Goal: Task Accomplishment & Management: Manage account settings

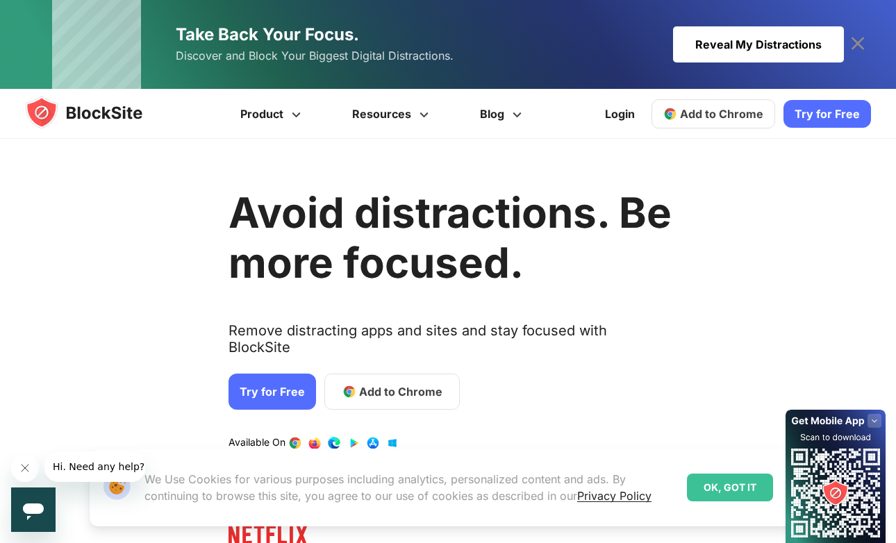
click at [429, 383] on span "Add to Chrome" at bounding box center [400, 391] width 83 height 17
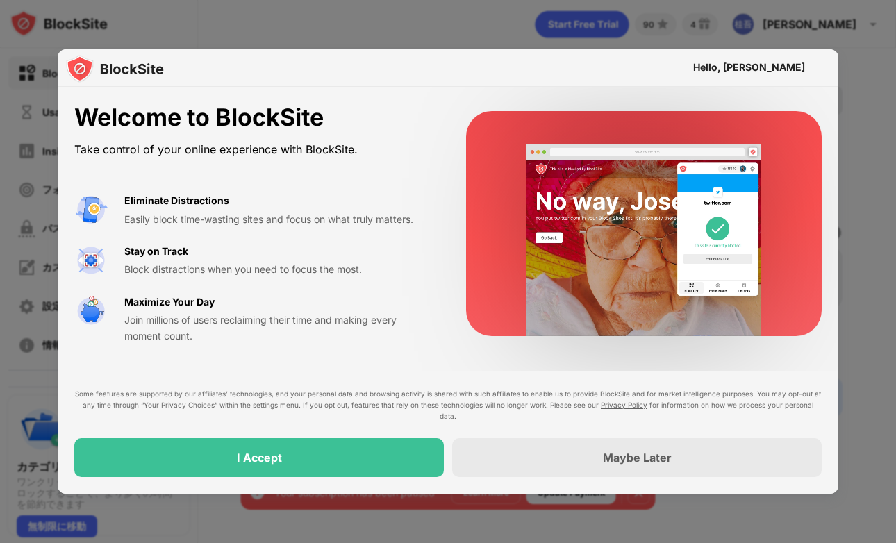
click at [327, 461] on div "I Accept" at bounding box center [259, 457] width 370 height 39
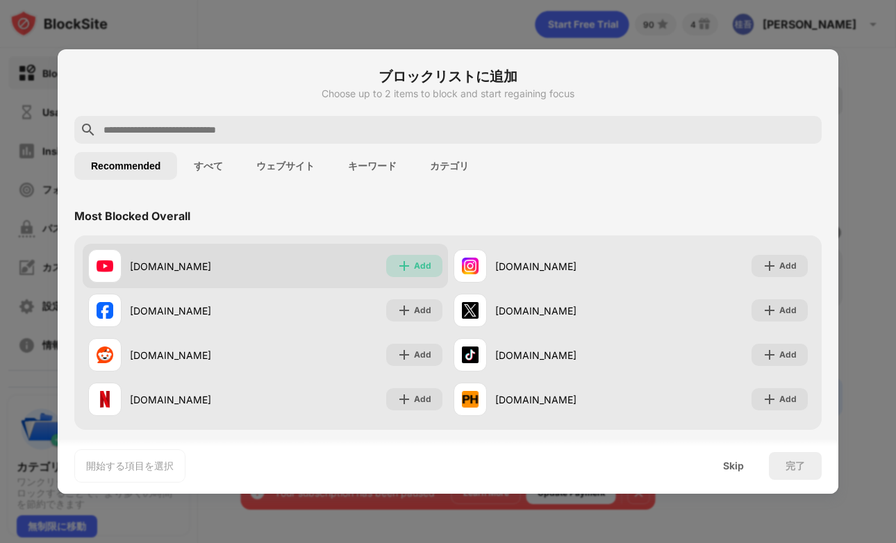
click at [420, 270] on div "Add" at bounding box center [422, 266] width 17 height 14
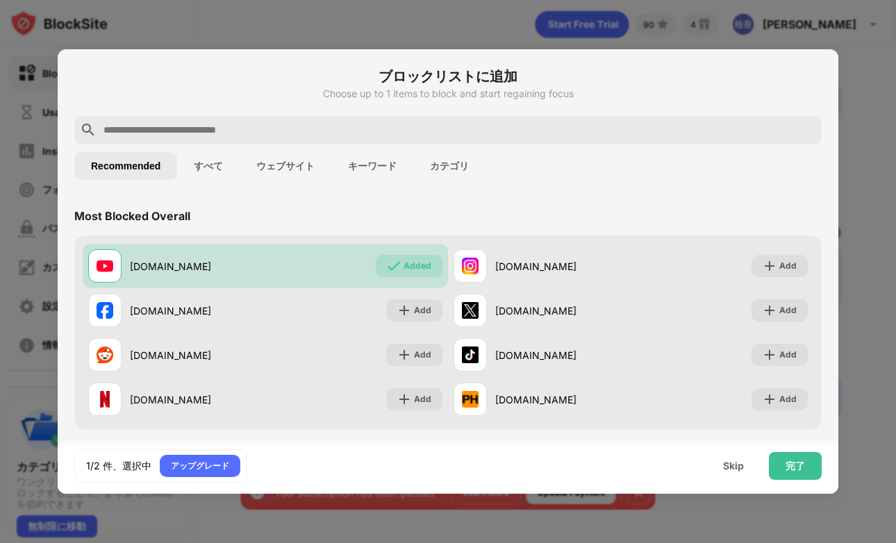
click at [440, 166] on button "カテゴリ" at bounding box center [449, 166] width 72 height 28
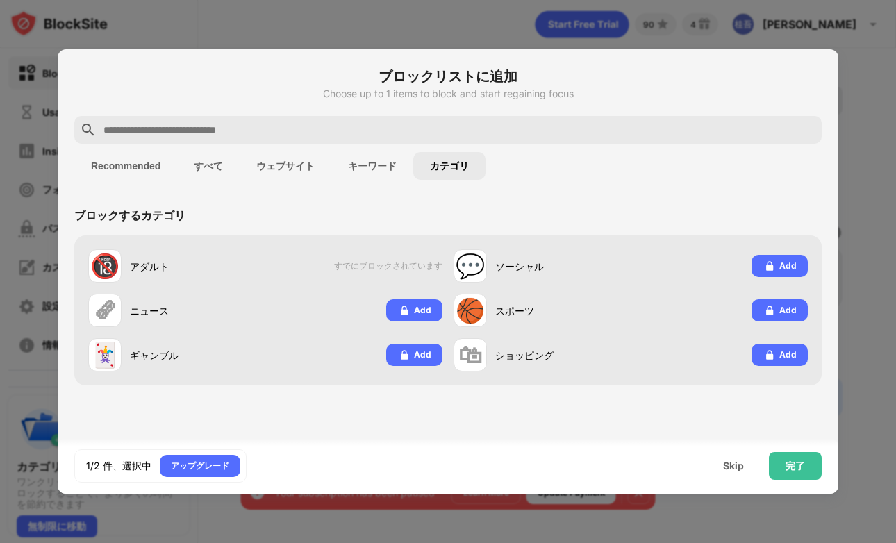
click at [206, 162] on button "すべて" at bounding box center [208, 166] width 63 height 28
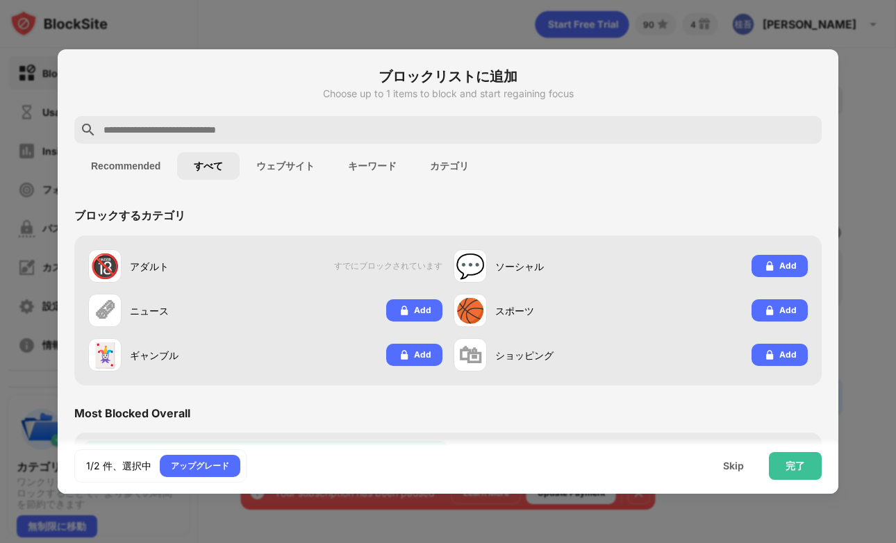
click at [120, 163] on button "Recommended" at bounding box center [125, 166] width 103 height 28
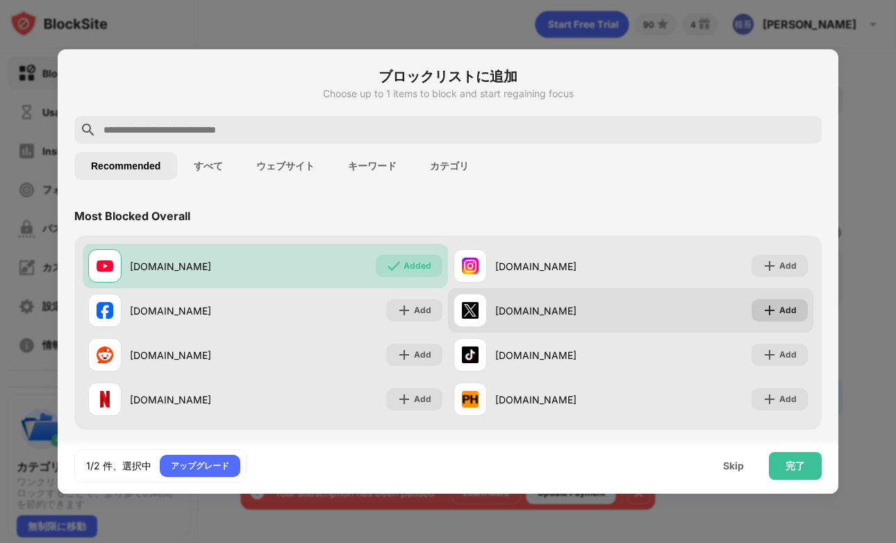
click at [771, 310] on img at bounding box center [770, 311] width 14 height 14
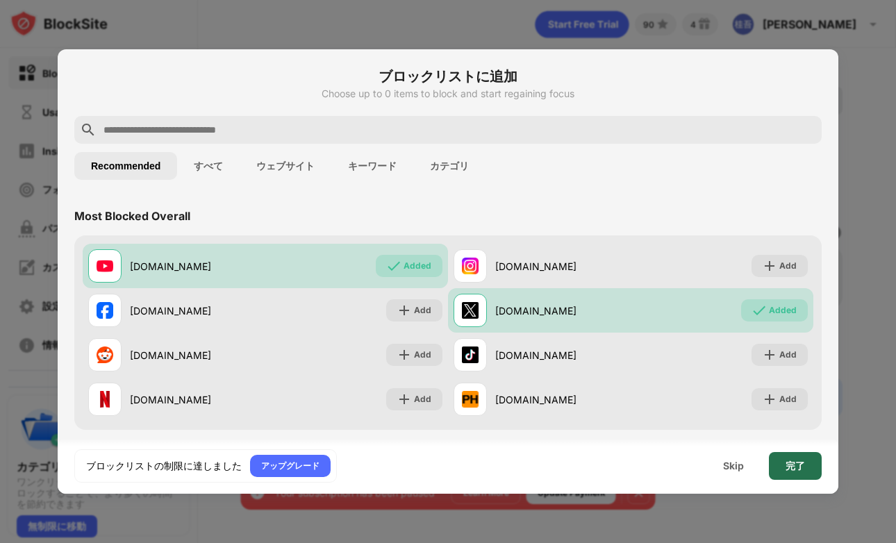
click at [786, 466] on div "完了" at bounding box center [795, 466] width 19 height 11
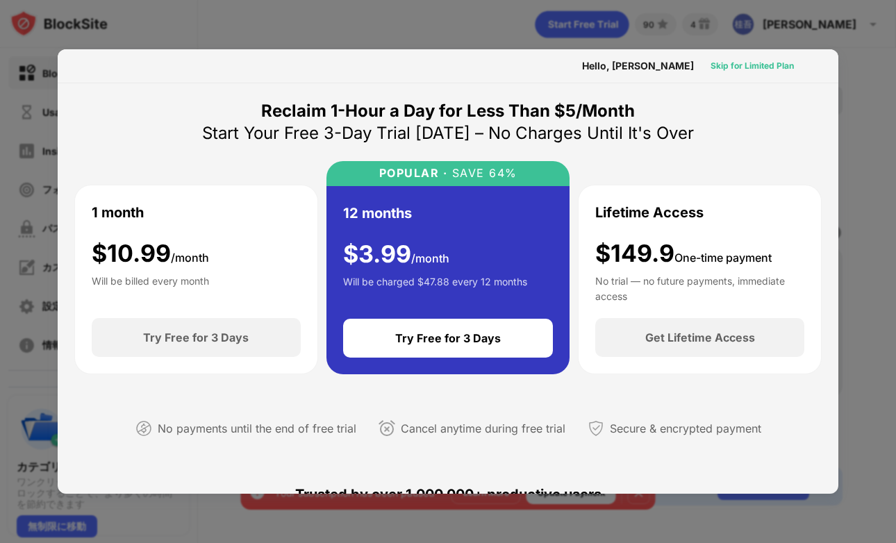
click at [756, 67] on div "Skip for Limited Plan" at bounding box center [752, 66] width 83 height 14
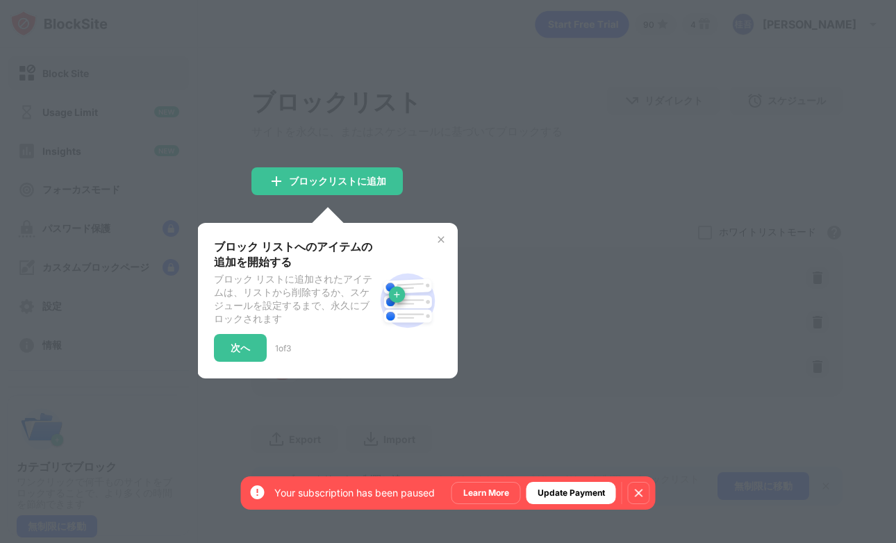
click at [442, 242] on img at bounding box center [441, 239] width 11 height 11
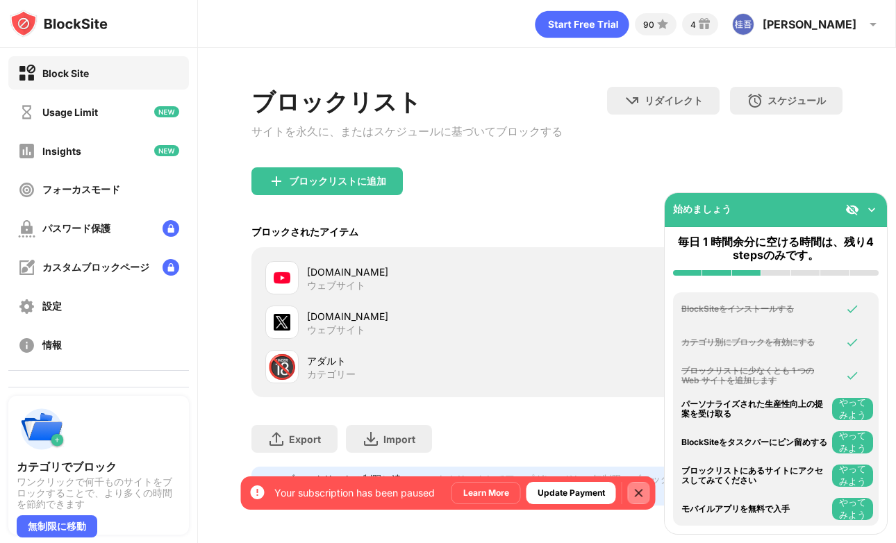
click at [640, 490] on img at bounding box center [639, 493] width 14 height 14
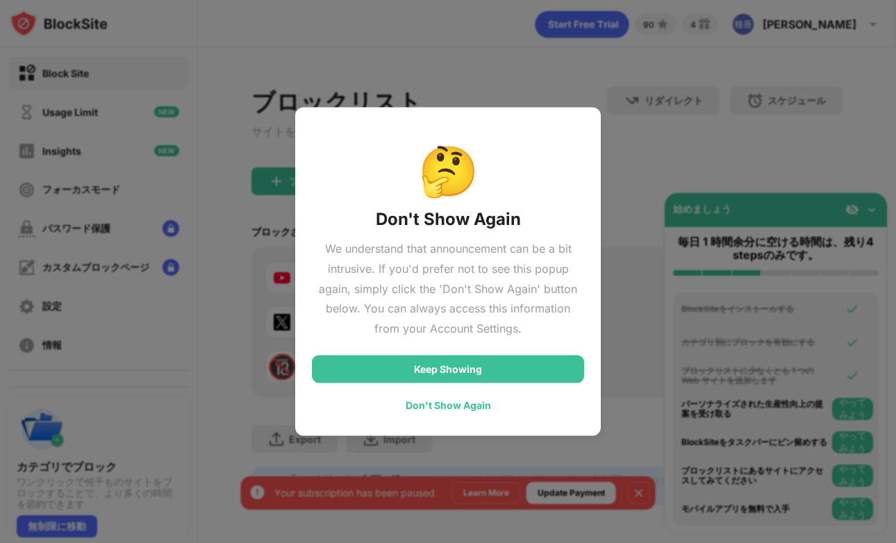
click at [476, 408] on div "Don't Show Again" at bounding box center [448, 404] width 85 height 11
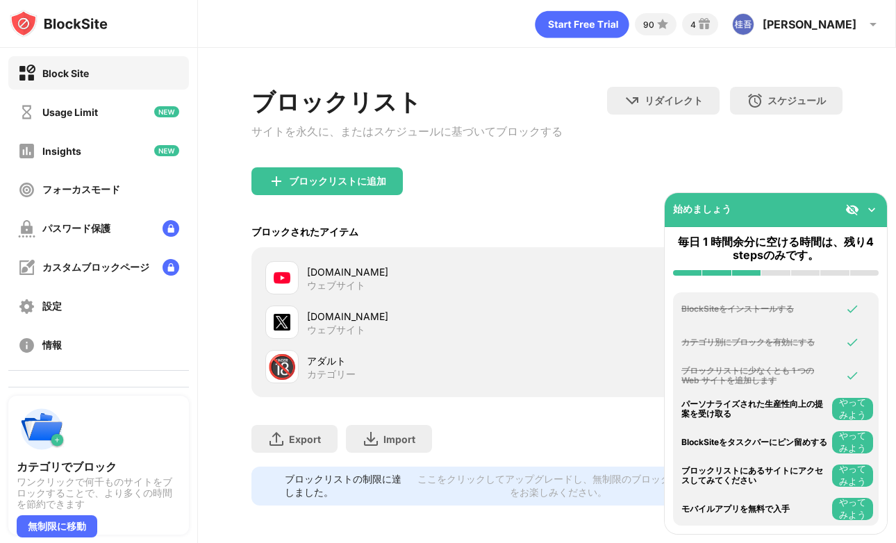
click at [870, 205] on img at bounding box center [872, 210] width 14 height 14
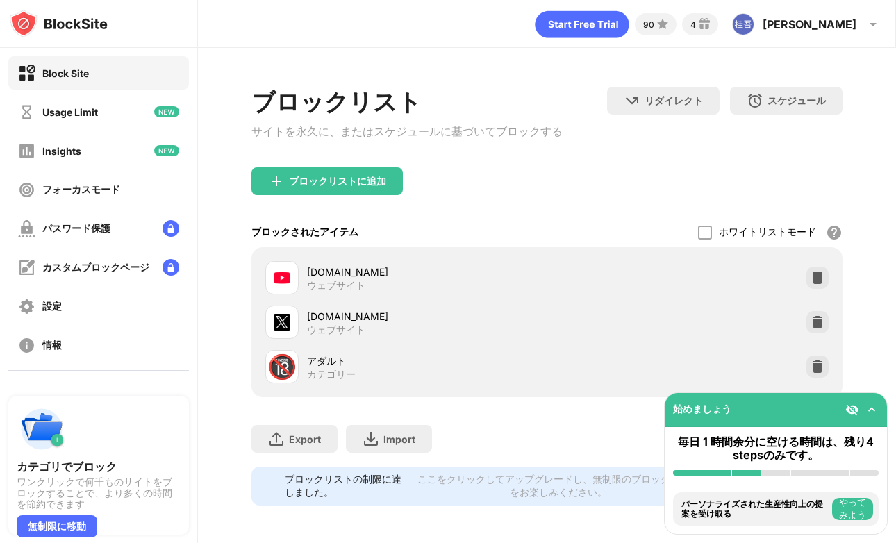
click at [867, 413] on img at bounding box center [872, 410] width 14 height 14
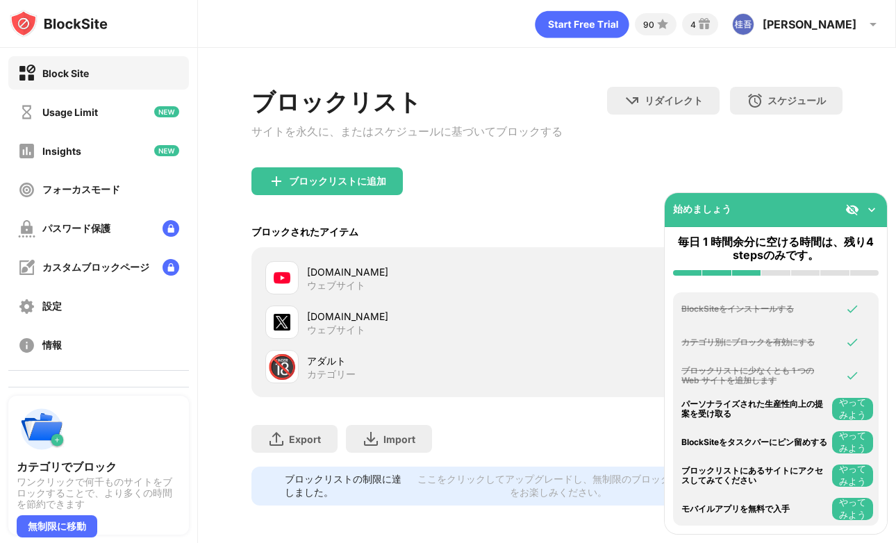
click at [852, 404] on button "やってみよう" at bounding box center [852, 409] width 41 height 22
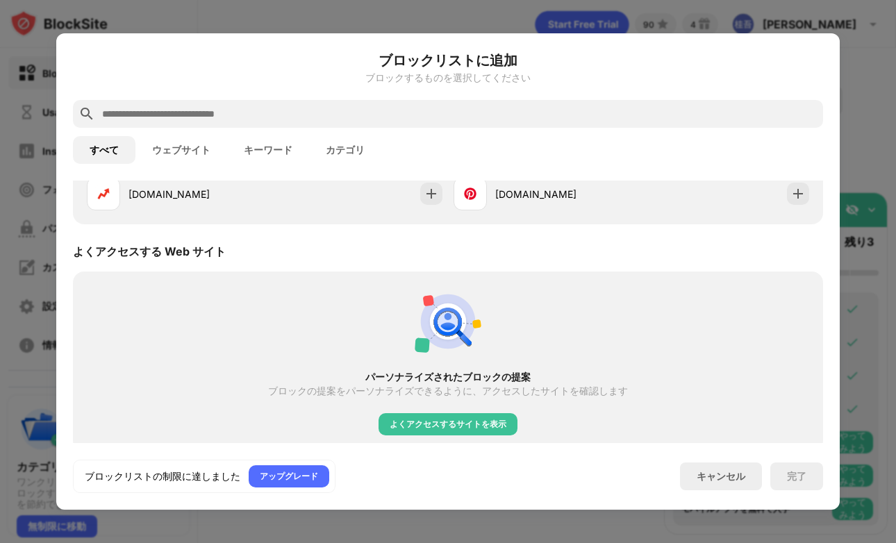
scroll to position [468, 0]
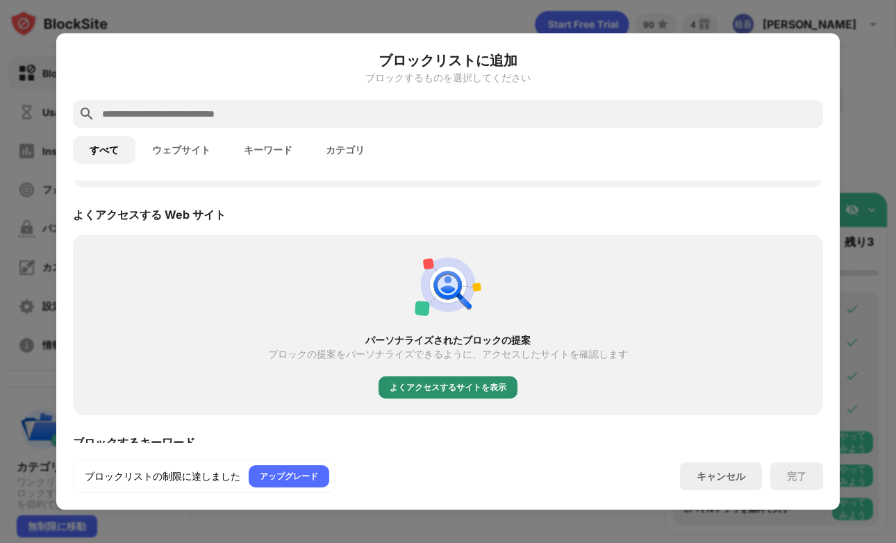
click at [486, 388] on div "よくアクセスするサイトを表示" at bounding box center [448, 388] width 117 height 14
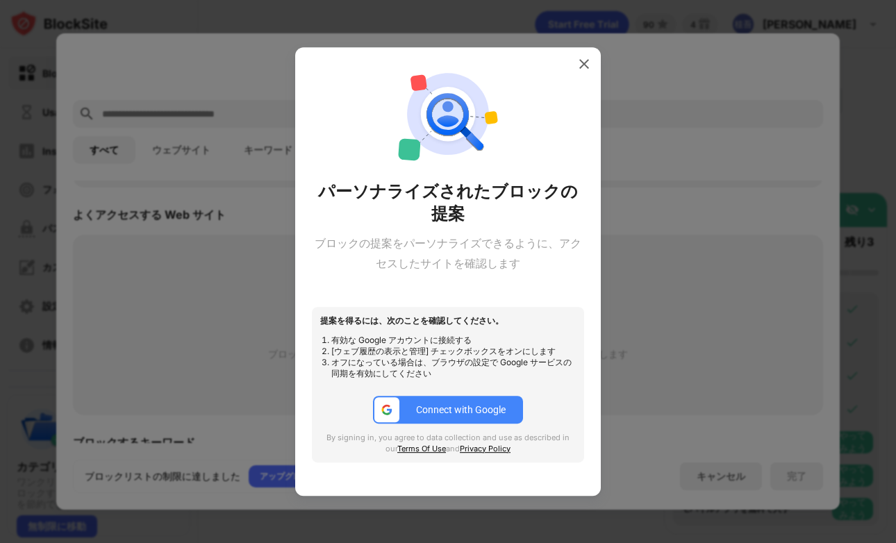
click at [474, 404] on div "Connect with Google" at bounding box center [461, 409] width 90 height 11
click at [579, 63] on img at bounding box center [584, 64] width 14 height 14
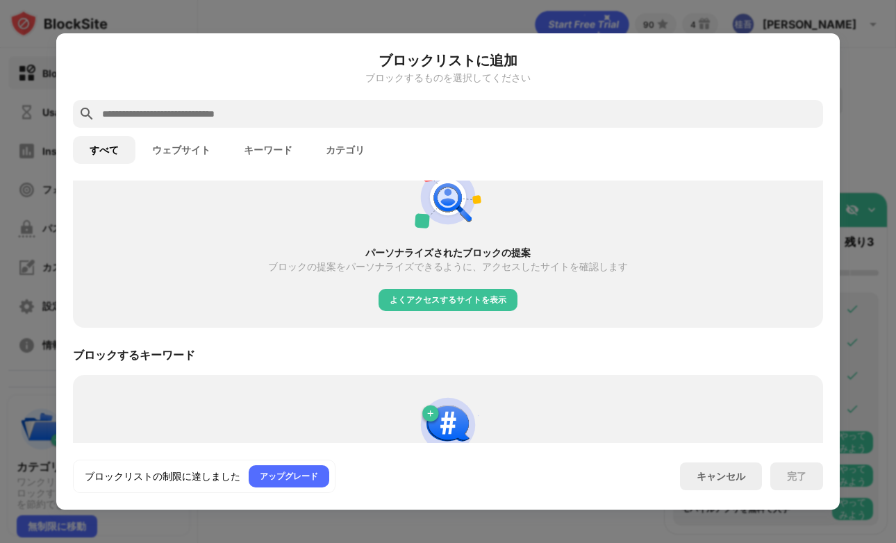
scroll to position [629, 0]
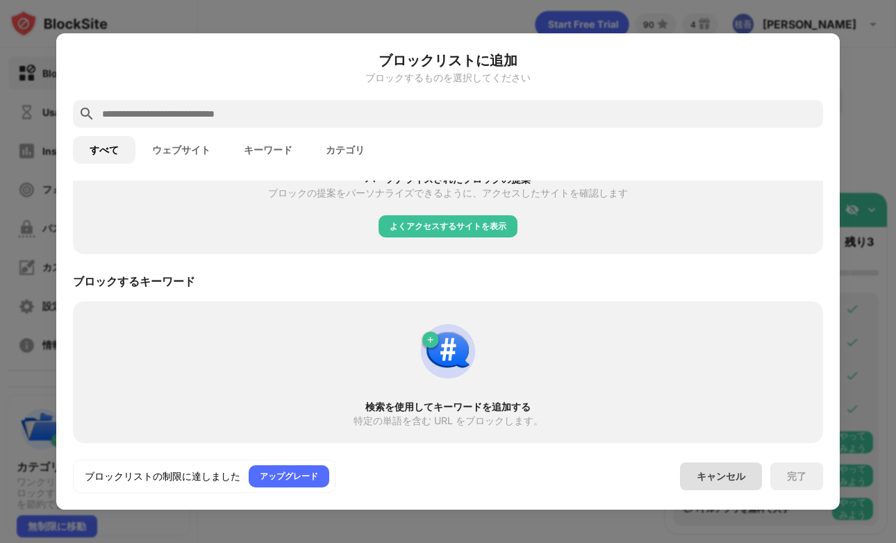
click at [731, 486] on div "キャンセル" at bounding box center [721, 477] width 82 height 28
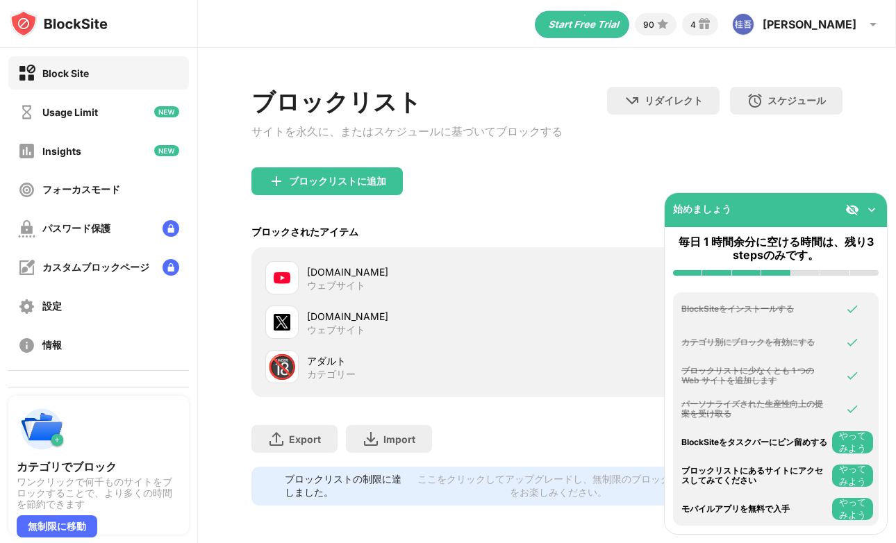
click at [846, 207] on img at bounding box center [852, 210] width 14 height 14
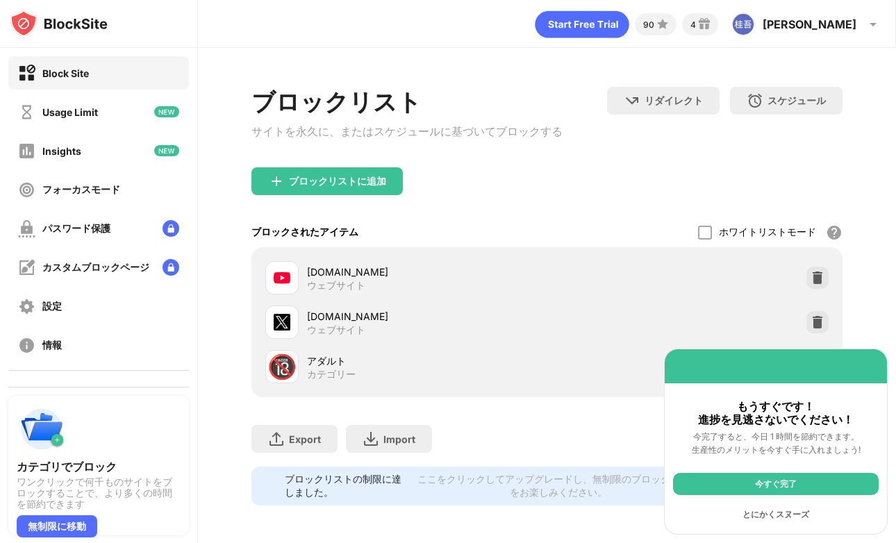
click at [795, 484] on div "今すぐ完了" at bounding box center [776, 484] width 206 height 22
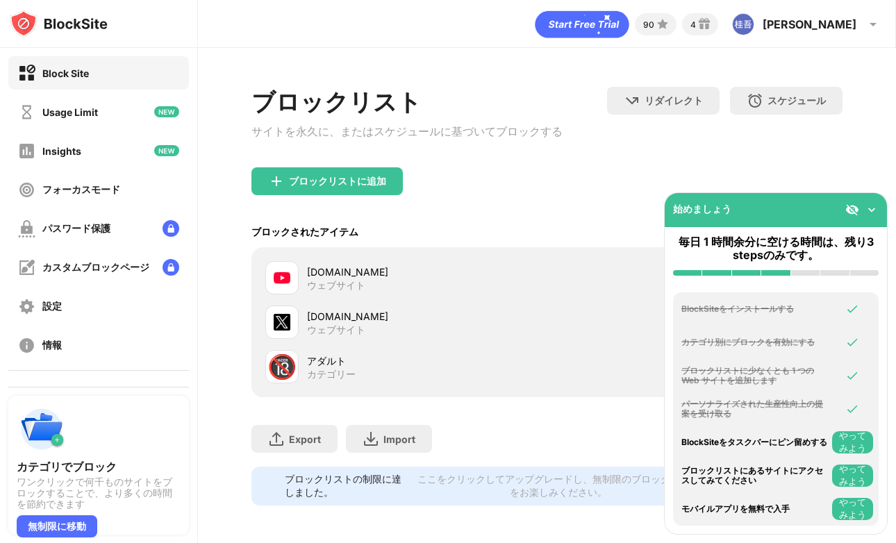
click at [854, 210] on img at bounding box center [852, 210] width 14 height 14
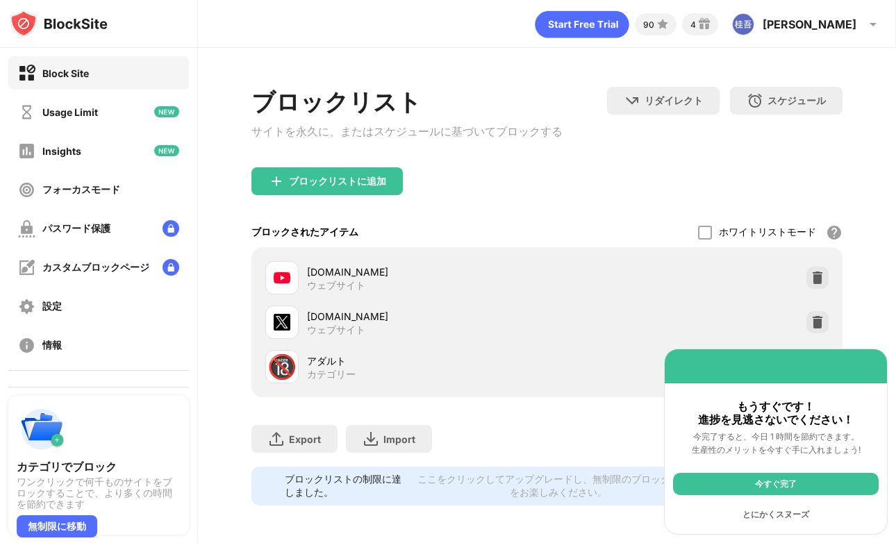
click at [767, 511] on div "とにかくスヌーズ" at bounding box center [776, 515] width 206 height 22
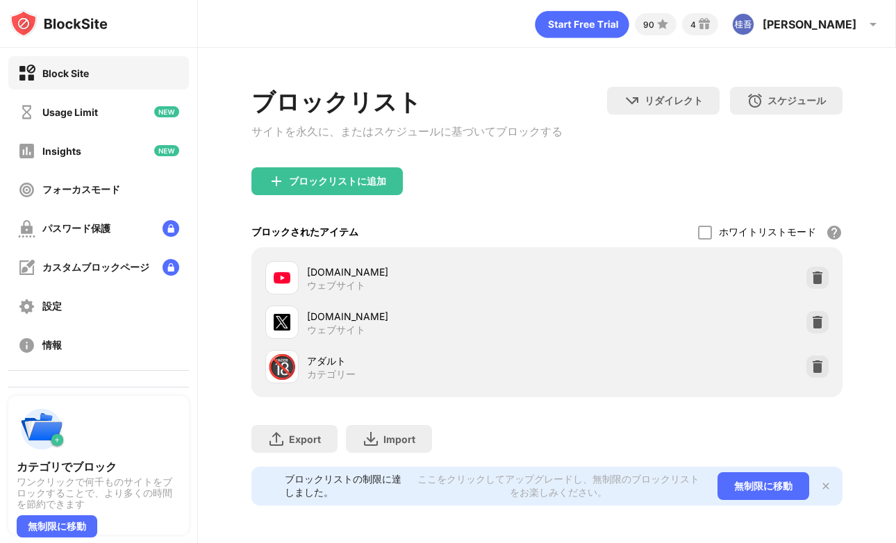
click at [828, 490] on img at bounding box center [825, 486] width 11 height 11
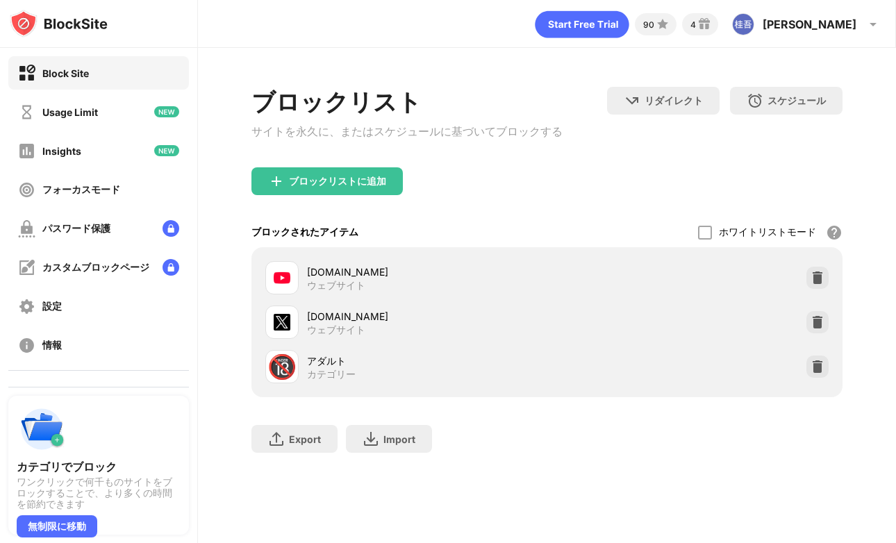
click at [649, 210] on div "ブロックリストに追加" at bounding box center [546, 192] width 590 height 50
